Goal: Browse casually: Explore the website without a specific task or goal

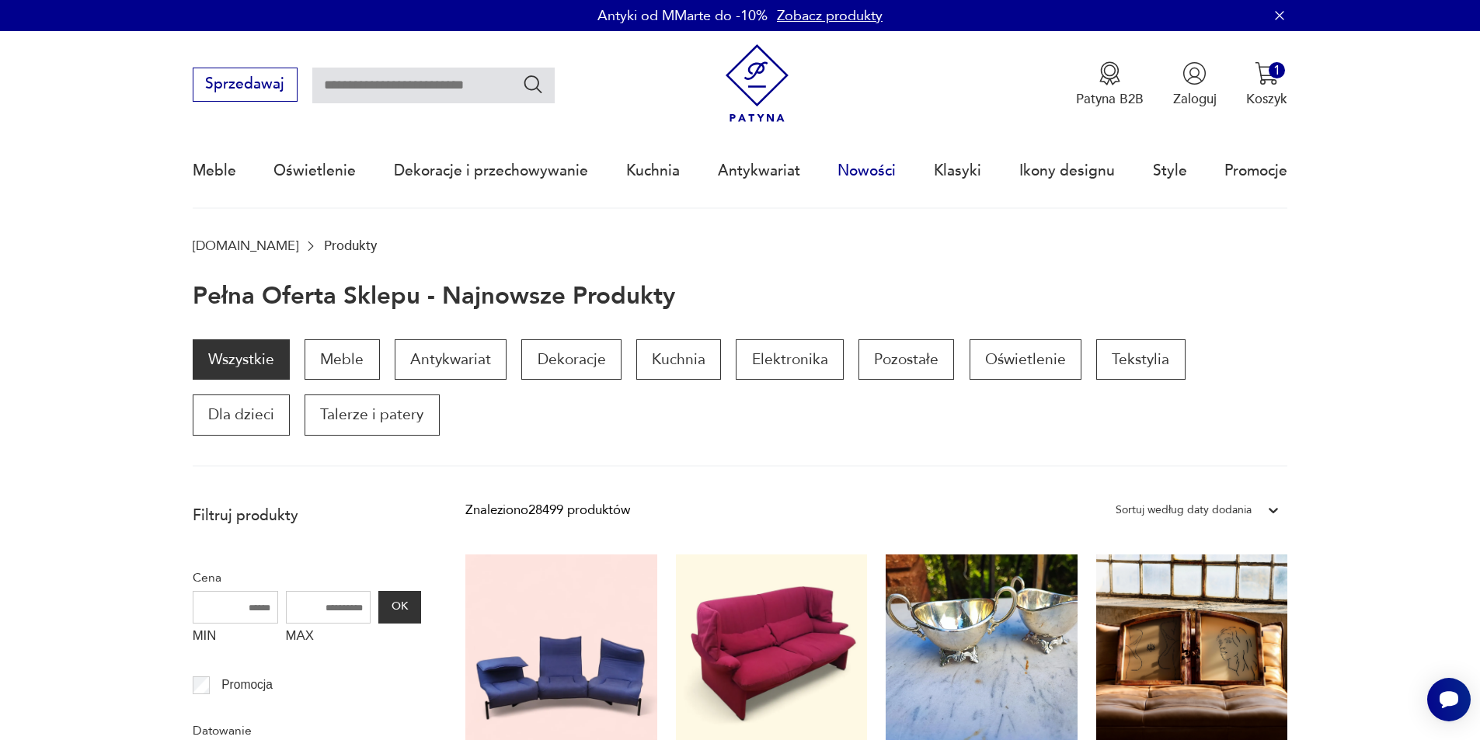
click at [870, 164] on link "Nowości" at bounding box center [866, 170] width 58 height 71
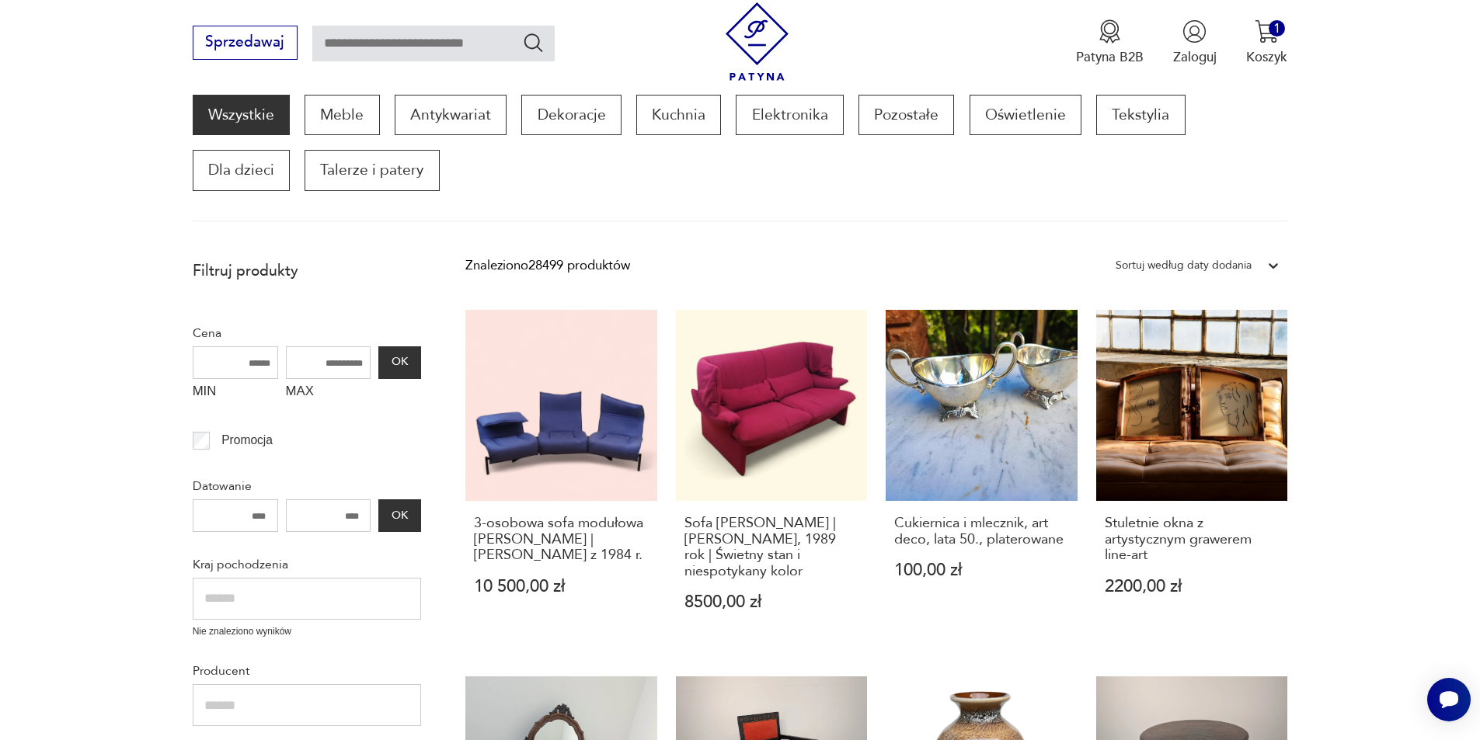
scroll to position [263, 0]
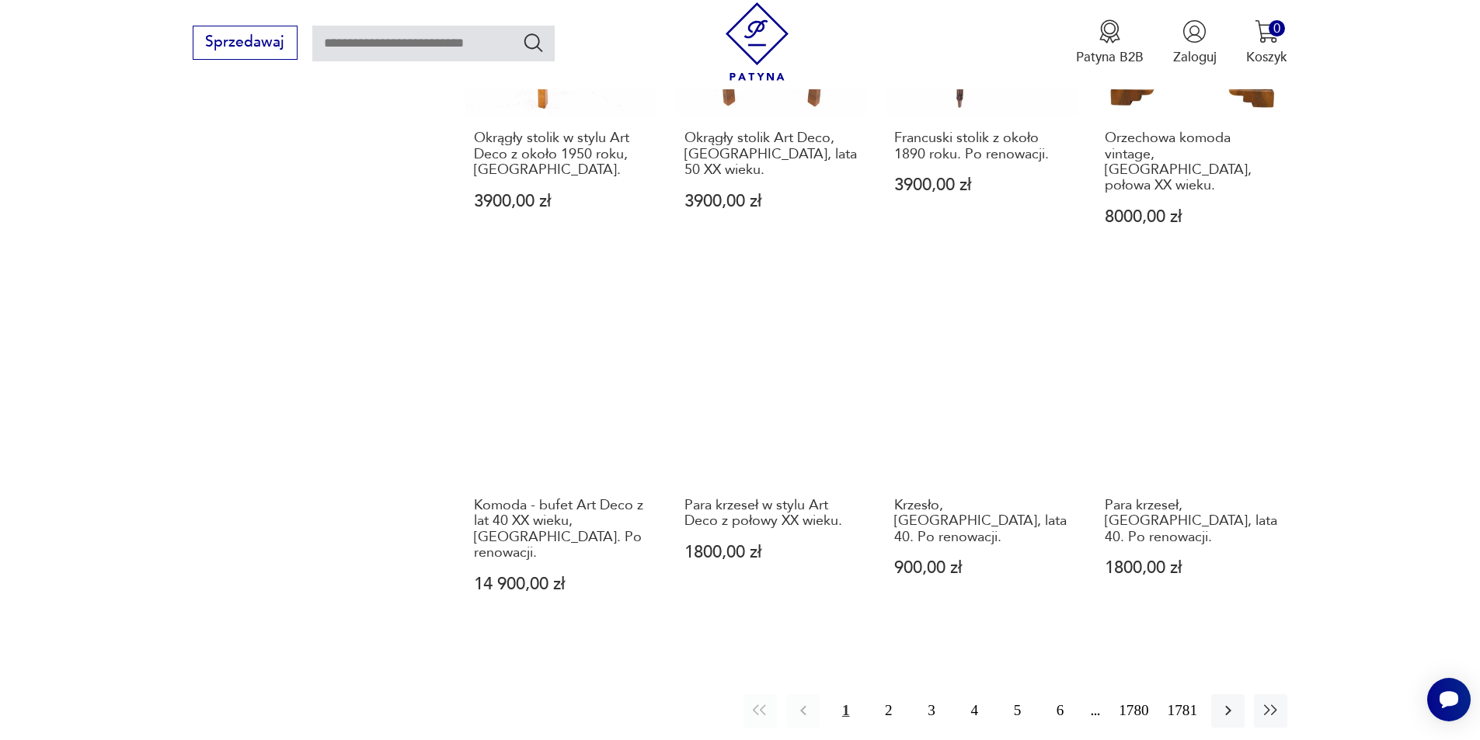
scroll to position [1411, 0]
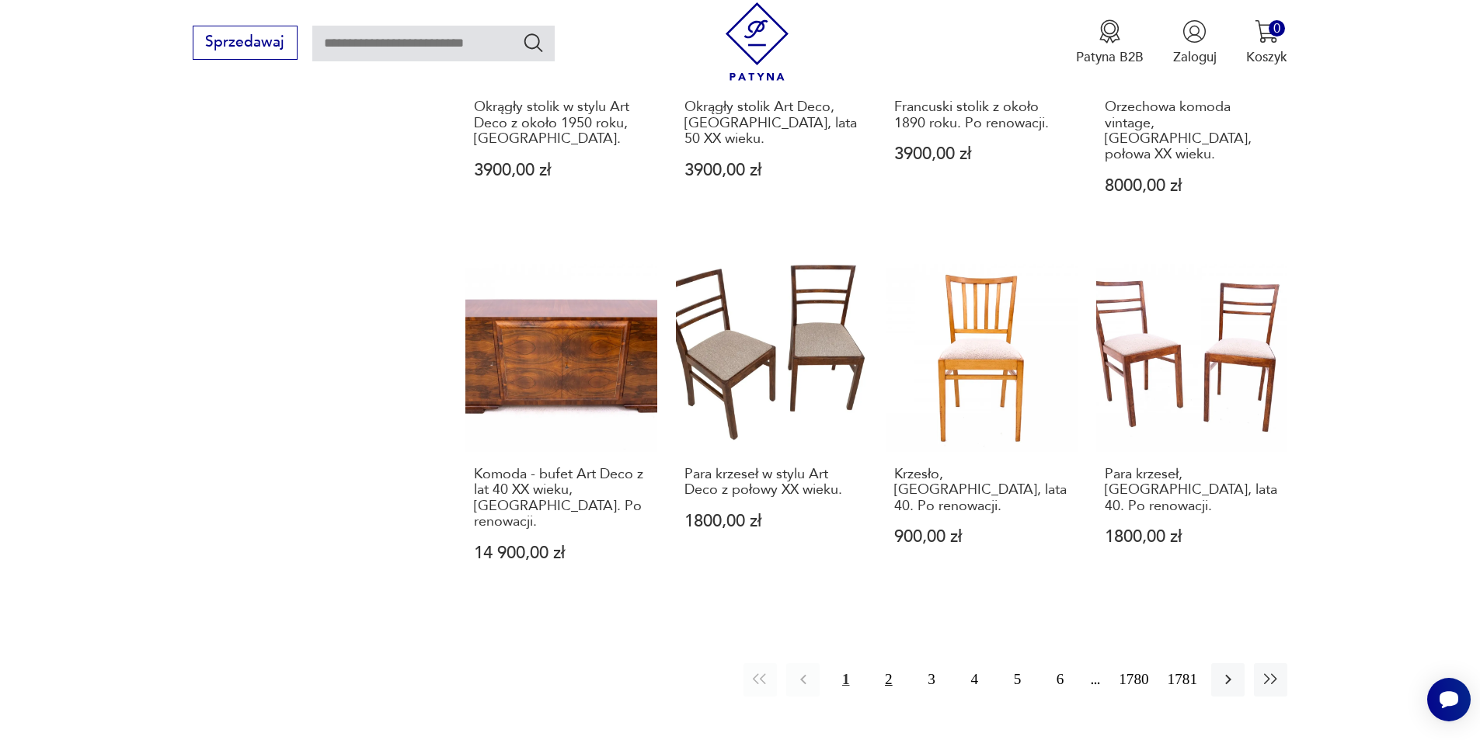
click at [885, 663] on button "2" at bounding box center [887, 679] width 33 height 33
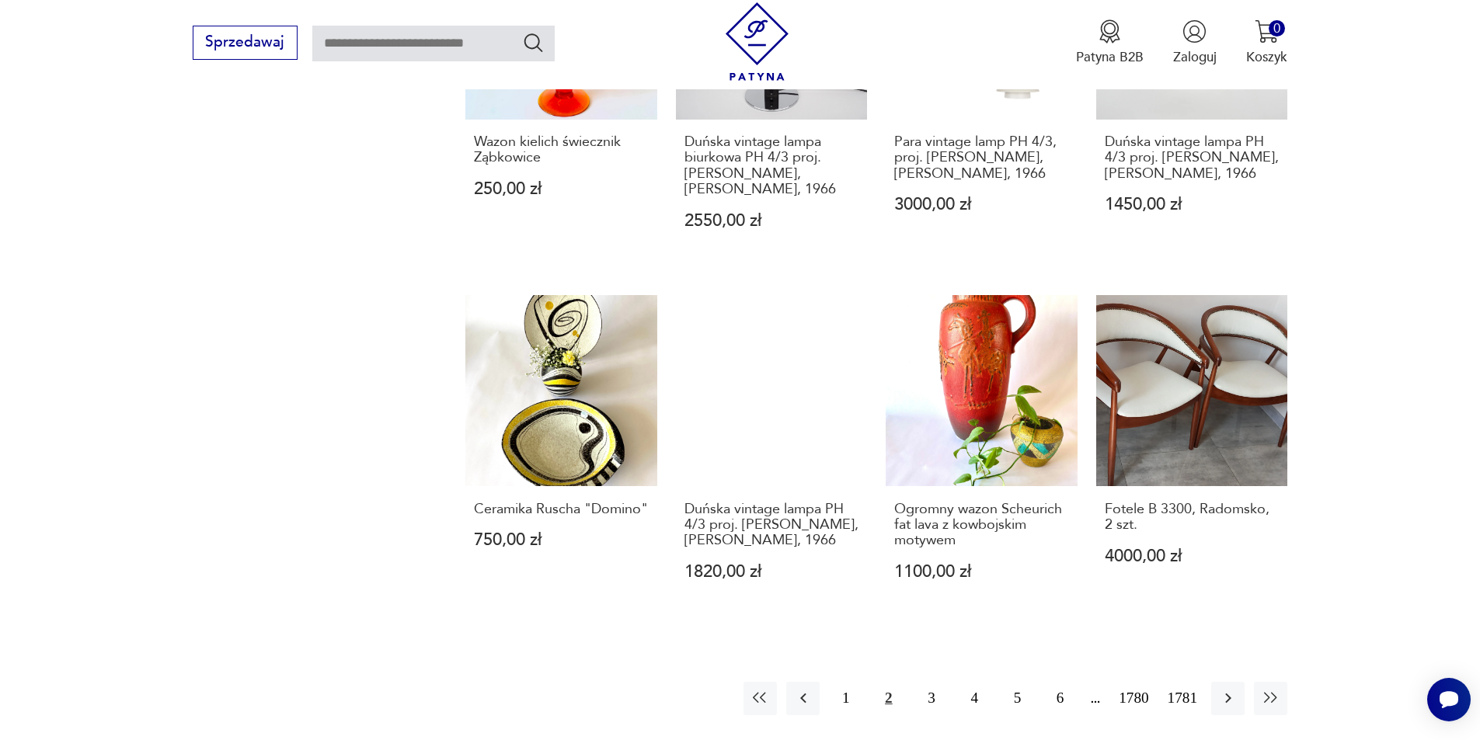
scroll to position [1403, 0]
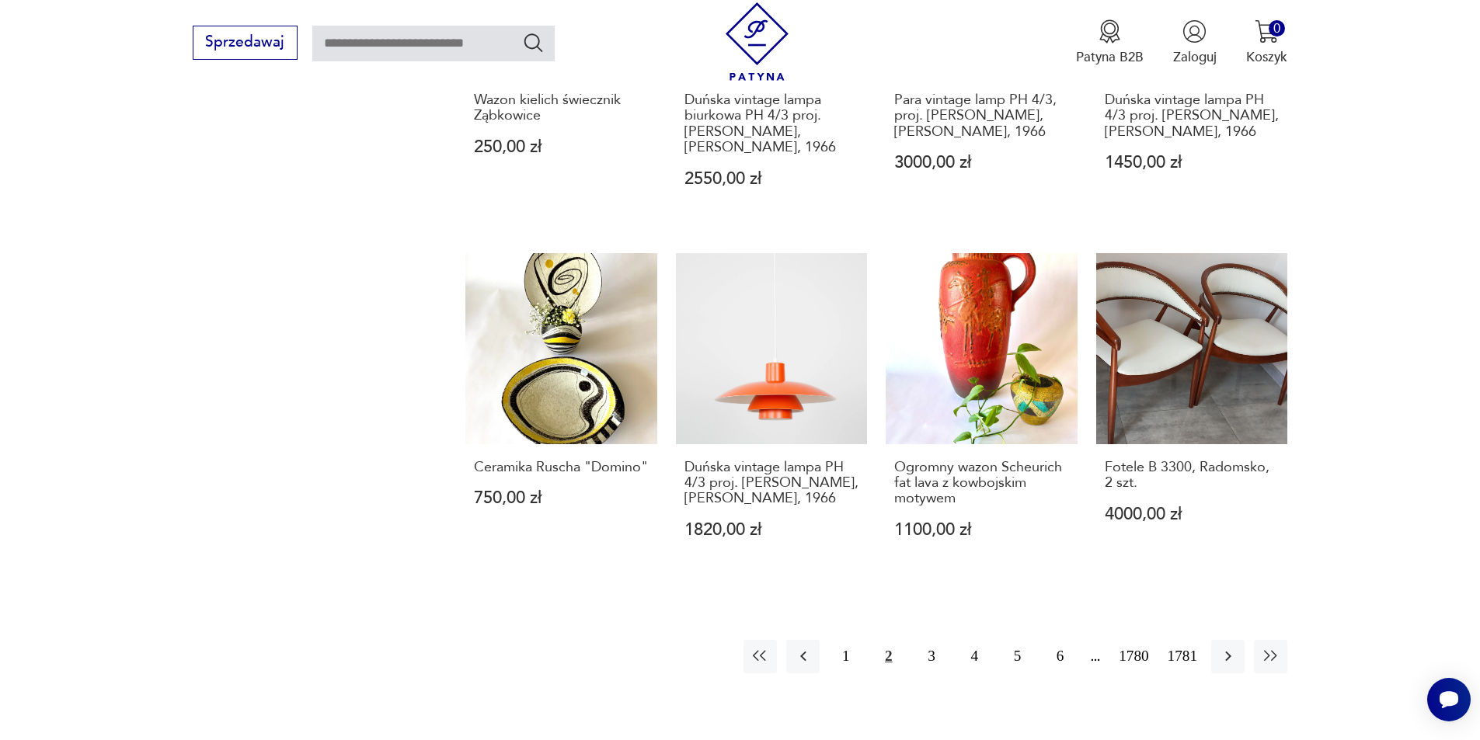
click at [888, 642] on button "2" at bounding box center [887, 656] width 33 height 33
click at [843, 643] on button "1" at bounding box center [845, 656] width 33 height 33
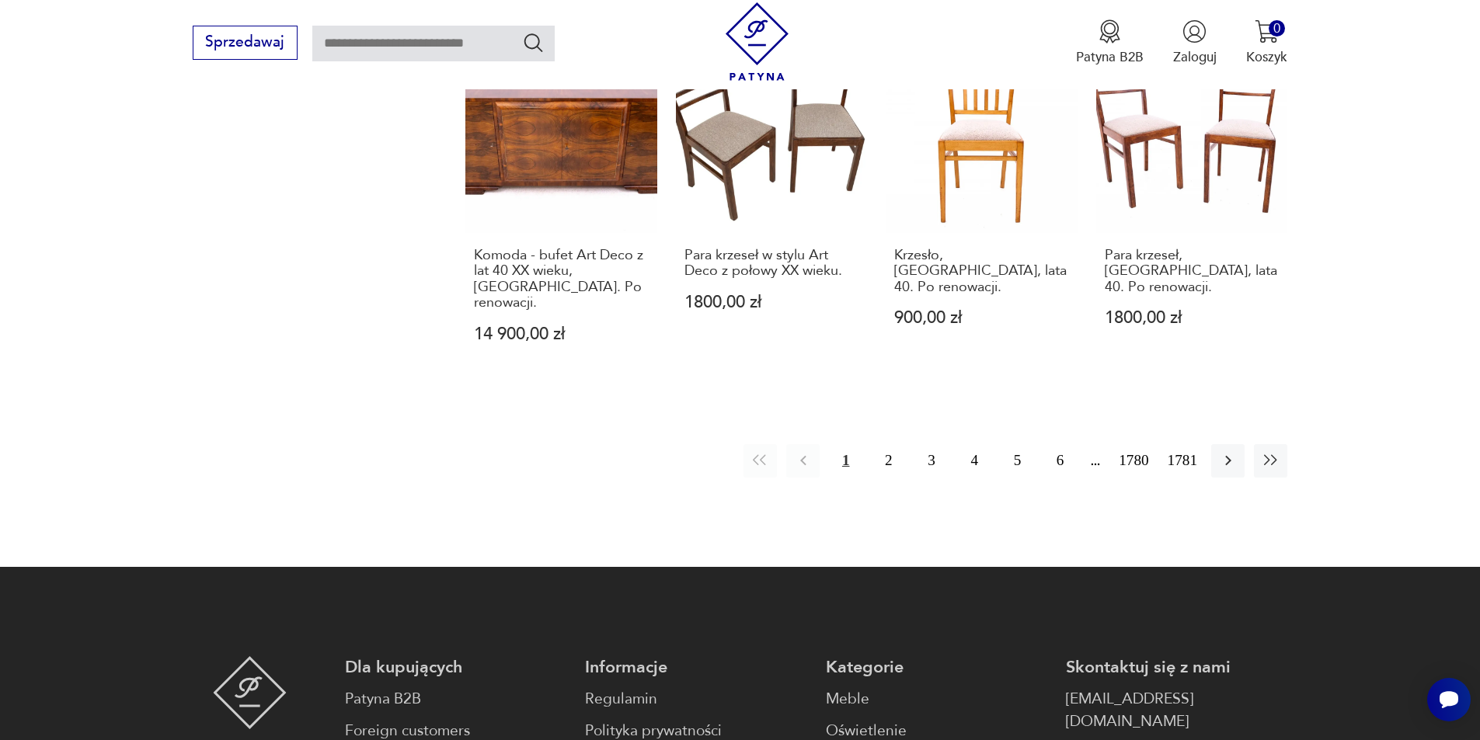
scroll to position [1682, 0]
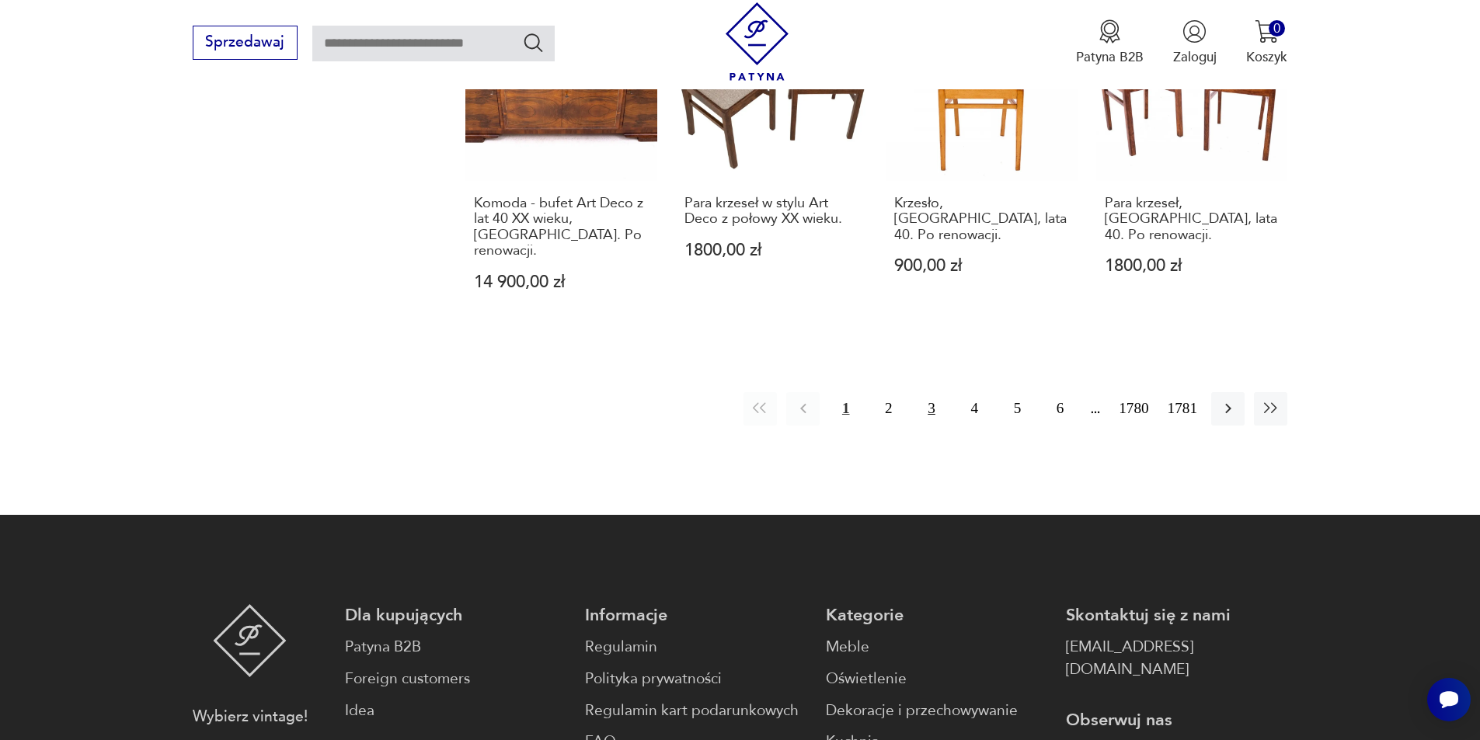
click at [931, 392] on button "3" at bounding box center [930, 408] width 33 height 33
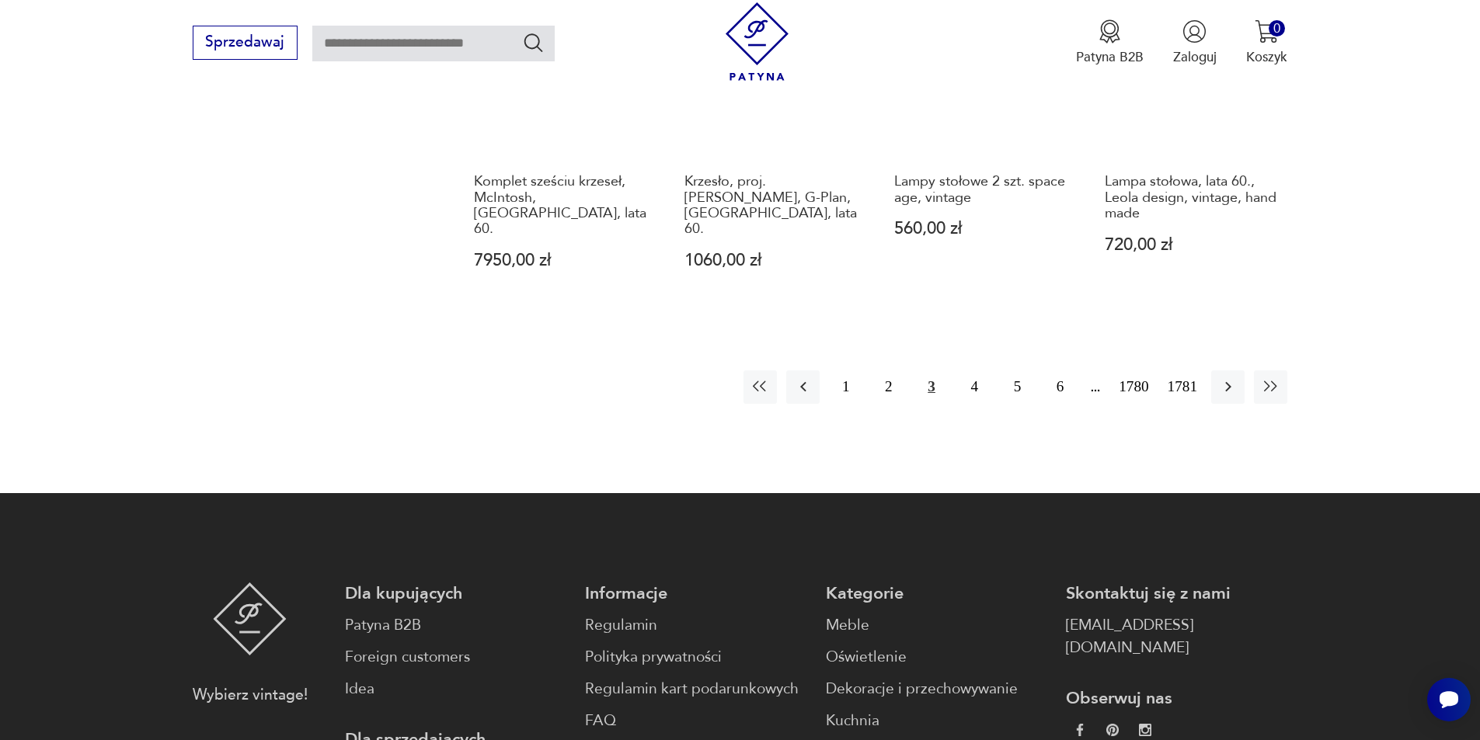
scroll to position [1713, 0]
